Goal: Task Accomplishment & Management: Complete application form

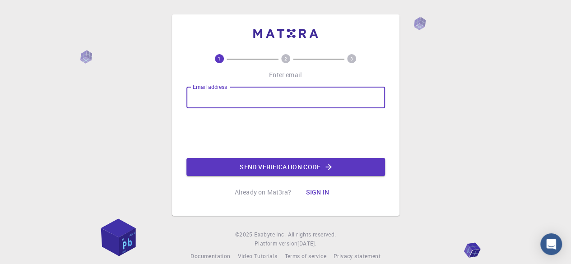
type input "[EMAIL_ADDRESS][DOMAIN_NAME]"
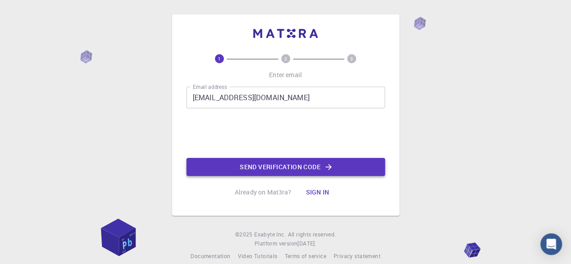
click at [247, 162] on button "Send verification code" at bounding box center [285, 167] width 199 height 18
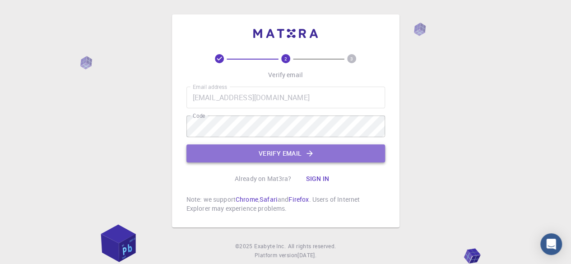
click at [252, 156] on button "Verify email" at bounding box center [285, 153] width 199 height 18
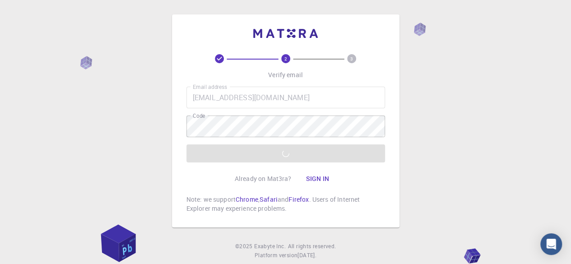
drag, startPoint x: 325, startPoint y: 169, endPoint x: 325, endPoint y: 153, distance: 15.8
click at [325, 153] on div "2 3 Verify email Email address [EMAIL_ADDRESS][DOMAIN_NAME] Email address Code …" at bounding box center [285, 133] width 199 height 159
click at [325, 153] on div "Email address [EMAIL_ADDRESS][DOMAIN_NAME] Email address Code Code Verify email" at bounding box center [285, 125] width 199 height 76
